Goal: Subscribe to service/newsletter

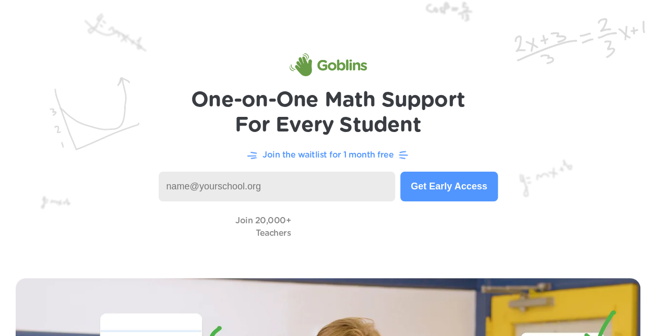
click at [186, 190] on input at bounding box center [277, 187] width 237 height 30
type input "[EMAIL_ADDRESS][DOMAIN_NAME]"
click at [478, 185] on button "Get Early Access" at bounding box center [448, 187] width 97 height 30
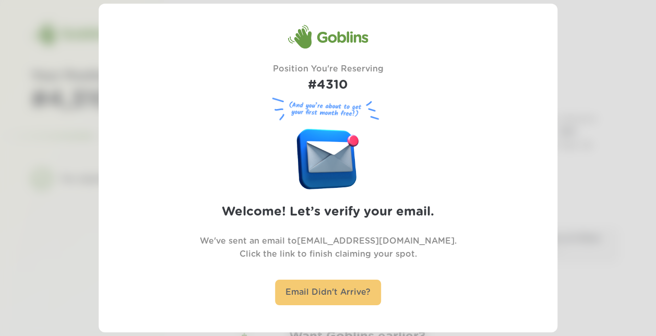
click at [329, 298] on div "Email Didn't Arrive?" at bounding box center [328, 293] width 106 height 26
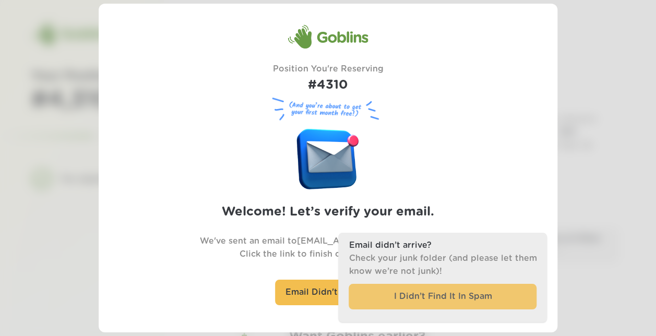
click at [396, 297] on div "I Didn’t Find It In Spam" at bounding box center [443, 297] width 188 height 26
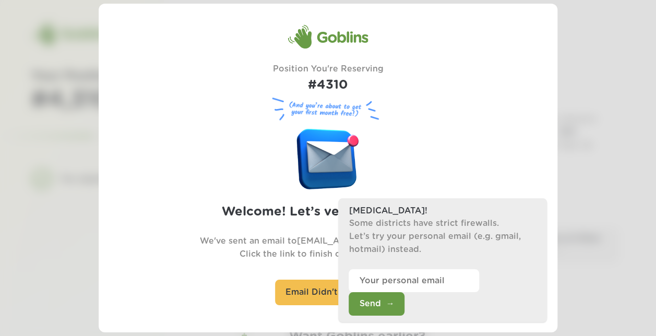
click at [511, 151] on div "Goblins Position You're Reserving #4310 (And you’re about to get your first mon…" at bounding box center [328, 168] width 439 height 287
click at [135, 229] on div "Goblins Position You're Reserving #4310 (And you’re about to get your first mon…" at bounding box center [328, 168] width 439 height 287
click at [141, 100] on div "Goblins Position You're Reserving #4310 (And you’re about to get your first mon…" at bounding box center [328, 168] width 439 height 287
drag, startPoint x: 499, startPoint y: 172, endPoint x: 492, endPoint y: 57, distance: 115.0
click at [492, 57] on div "Goblins Position You're Reserving #4310 (And you’re about to get your first mon…" at bounding box center [328, 168] width 439 height 287
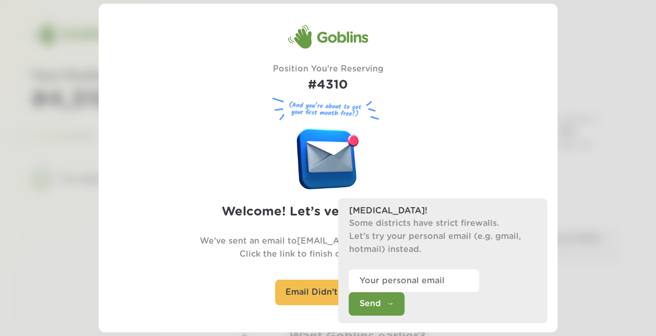
click at [172, 38] on div "Goblins Position You're Reserving #4310 (And you’re about to get your first mon…" at bounding box center [328, 168] width 439 height 287
